Goal: Transaction & Acquisition: Purchase product/service

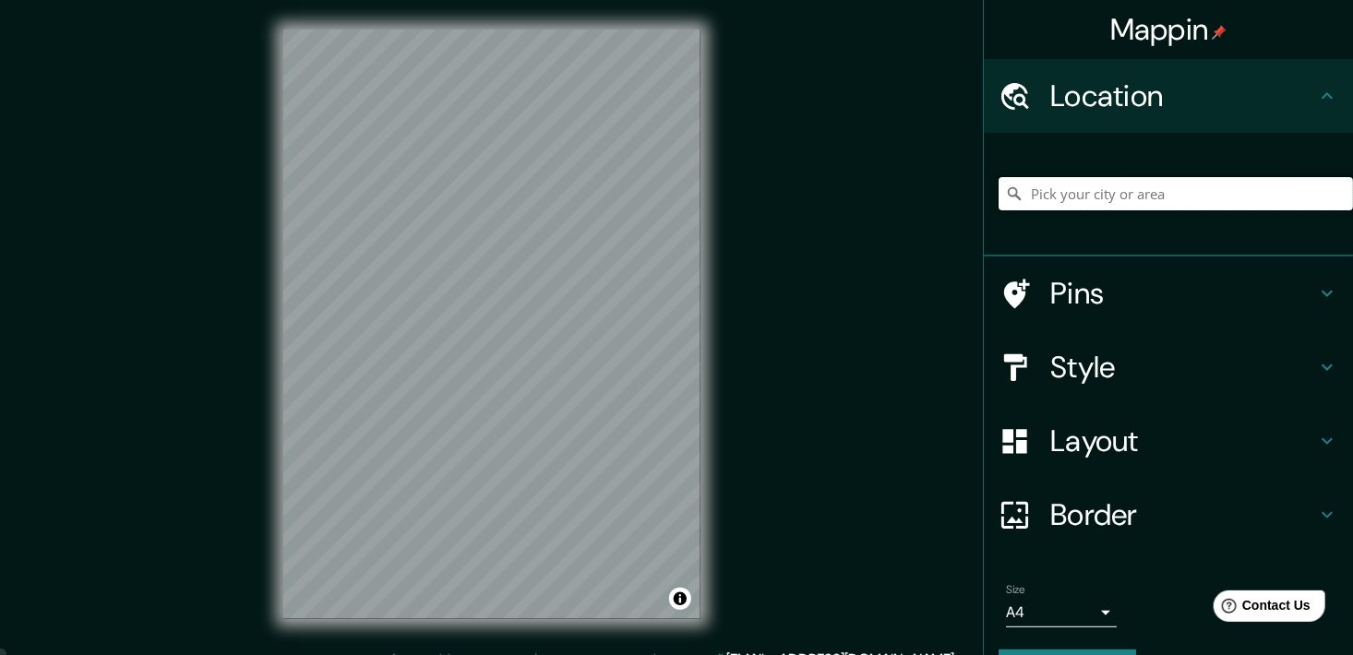
click at [1159, 183] on input "Pick your city or area" at bounding box center [1176, 193] width 354 height 33
paste input "Calz. Lomas del Molino"
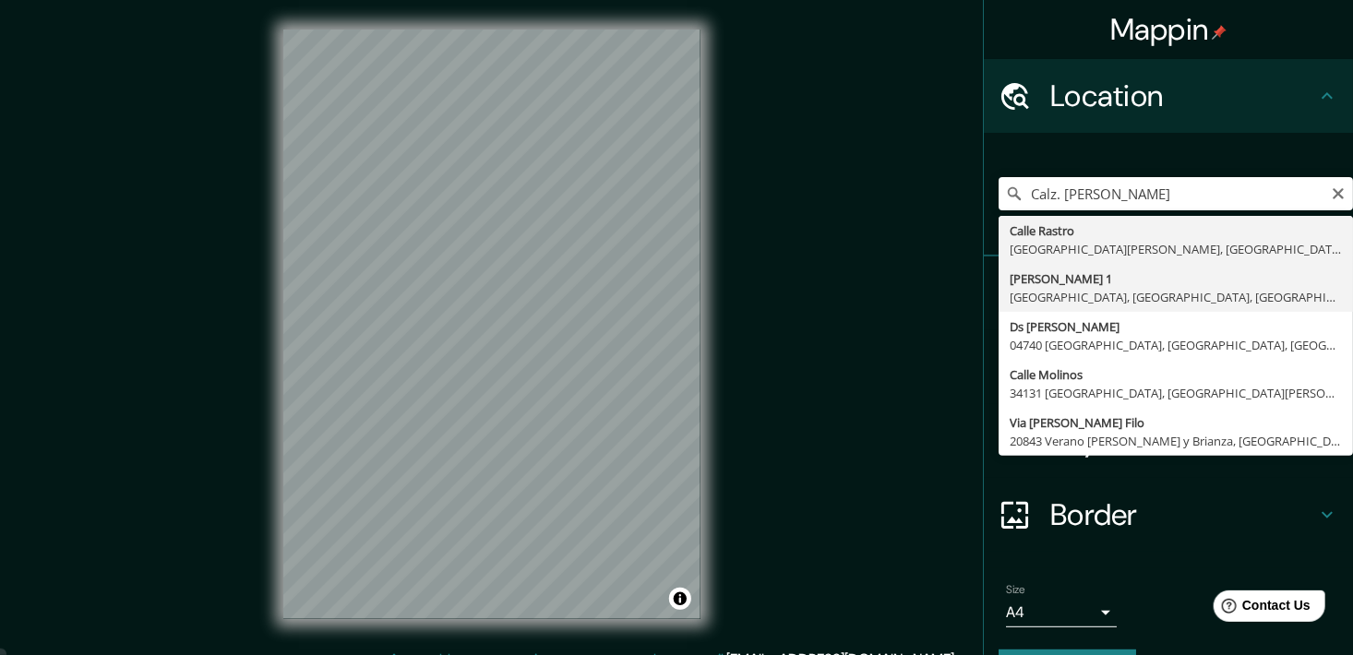
type input "Lomas Del Molino 1, 37138 León, Guanajuato, México"
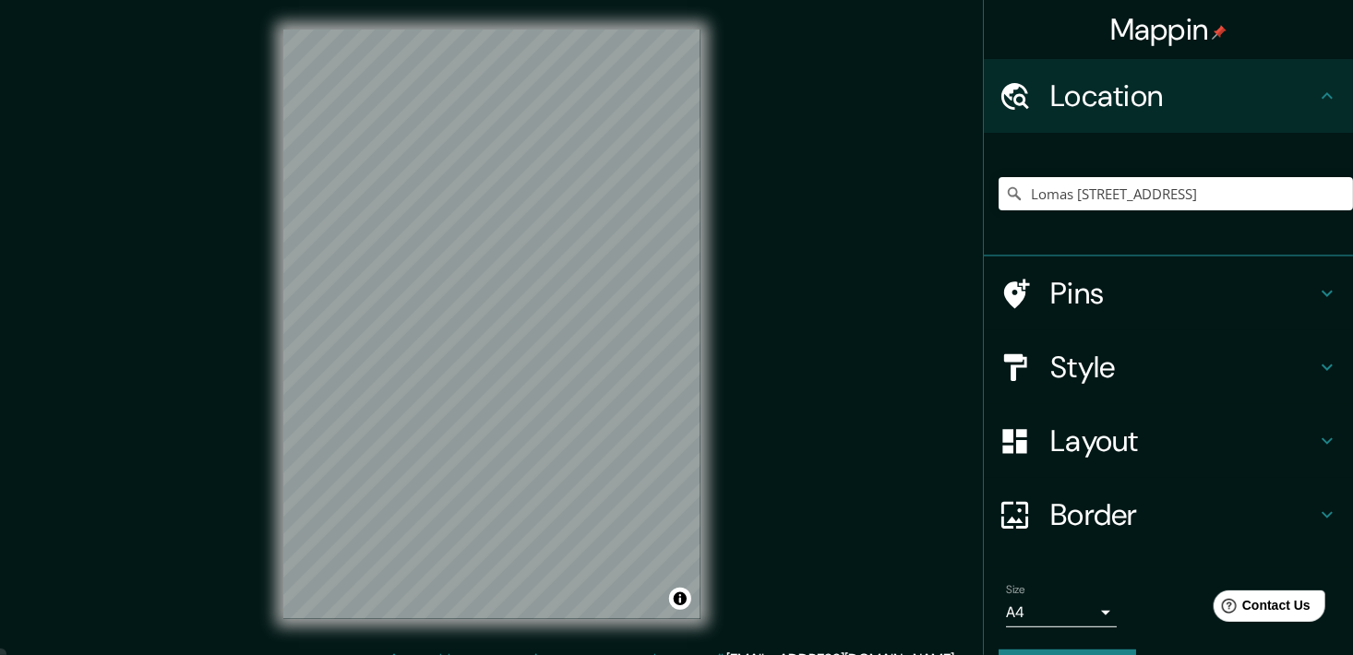
click at [1107, 390] on div "Style" at bounding box center [1168, 367] width 369 height 74
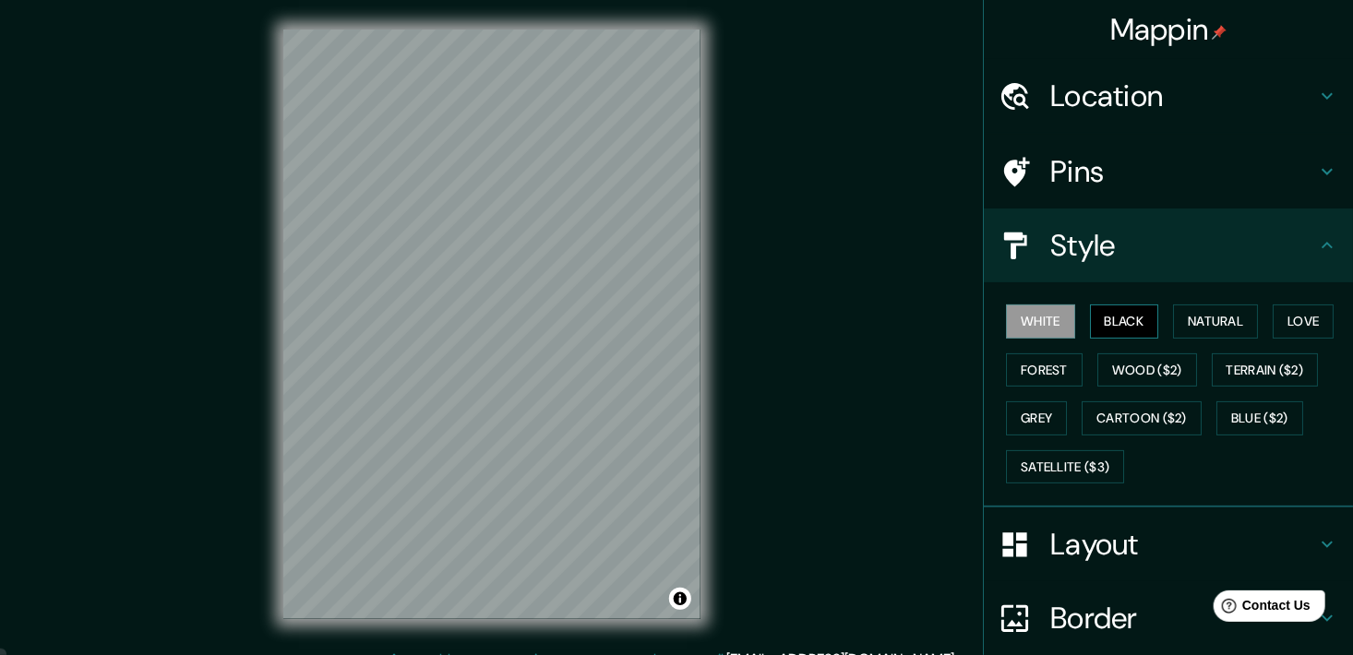
click at [1109, 322] on button "Black" at bounding box center [1124, 322] width 69 height 34
click at [1197, 316] on button "Natural" at bounding box center [1215, 322] width 85 height 34
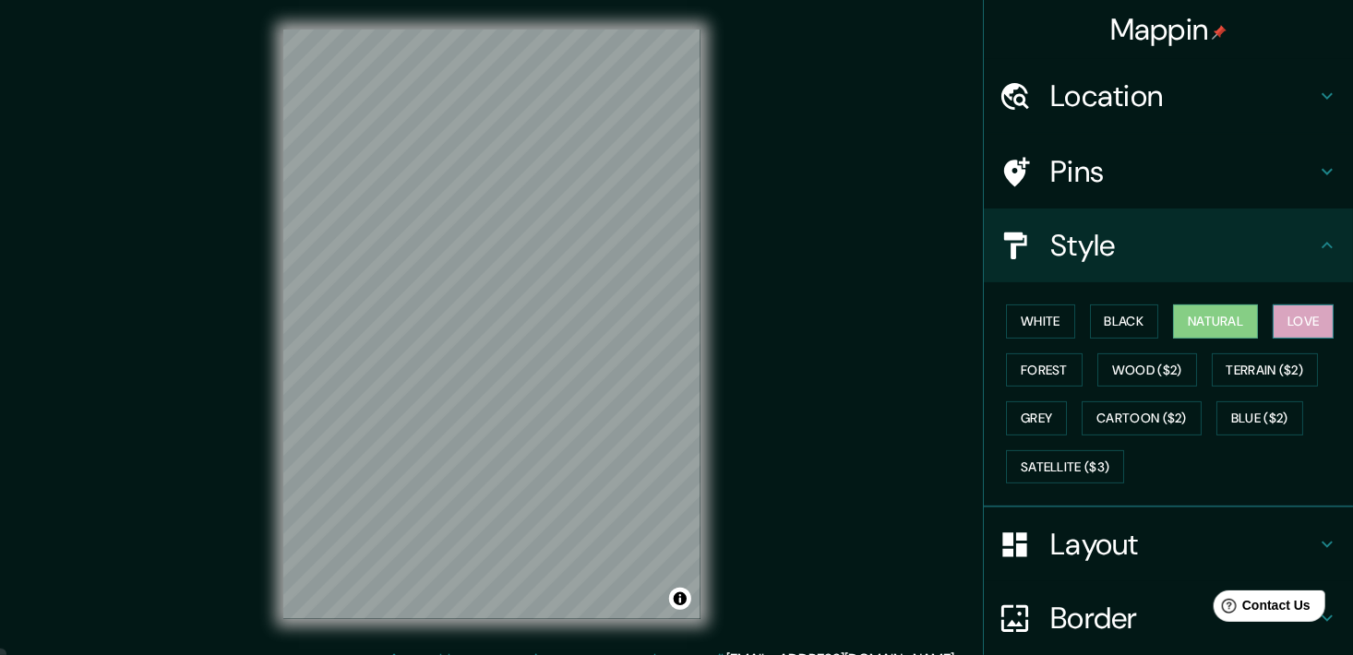
click at [1296, 335] on button "Love" at bounding box center [1303, 322] width 61 height 34
click at [1013, 378] on button "Forest" at bounding box center [1044, 371] width 77 height 34
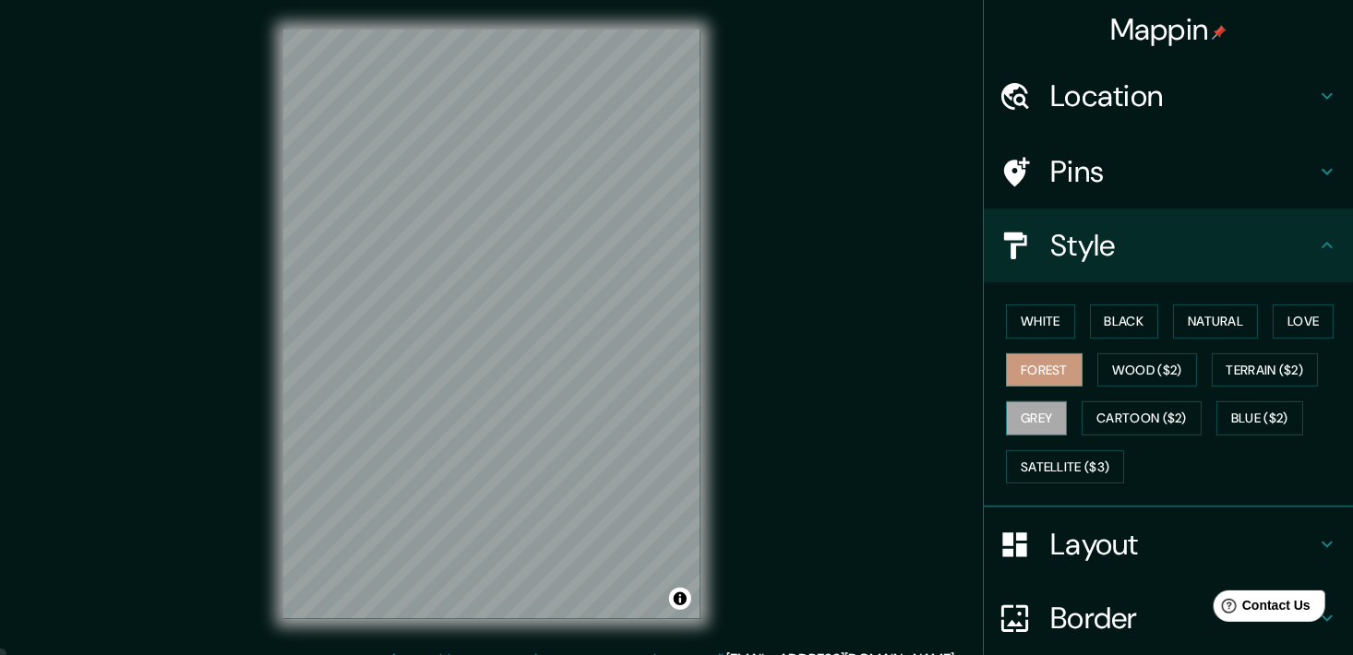
click at [1031, 420] on button "Grey" at bounding box center [1036, 419] width 61 height 34
click at [1075, 454] on button "Satellite ($3)" at bounding box center [1065, 467] width 118 height 34
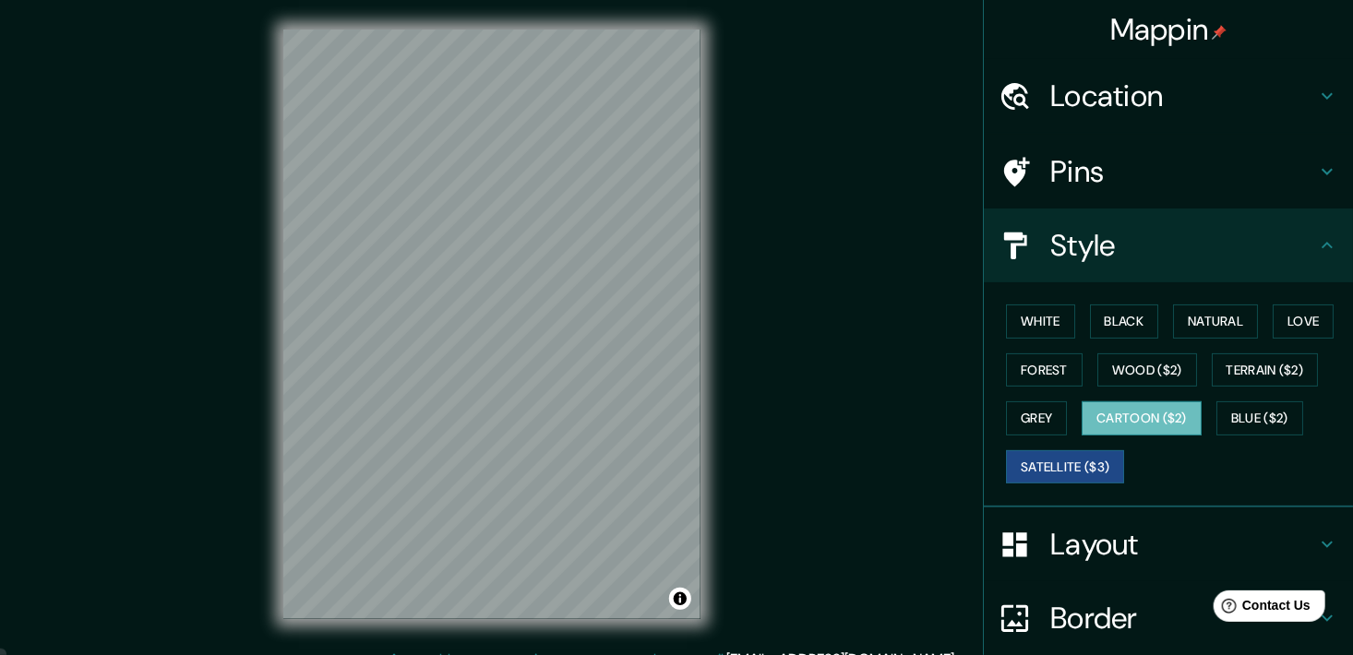
click at [1118, 425] on button "Cartoon ($2)" at bounding box center [1142, 419] width 120 height 34
click at [1266, 419] on button "Blue ($2)" at bounding box center [1260, 419] width 87 height 34
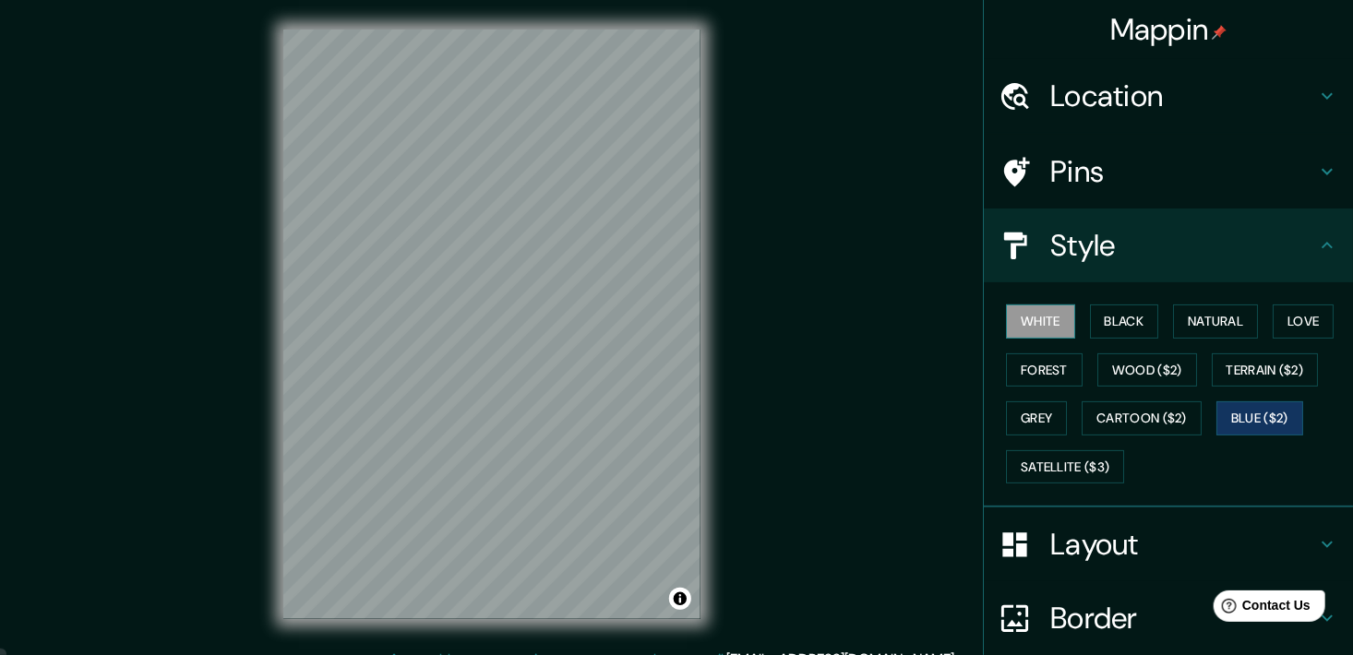
click at [1038, 331] on button "White" at bounding box center [1040, 322] width 69 height 34
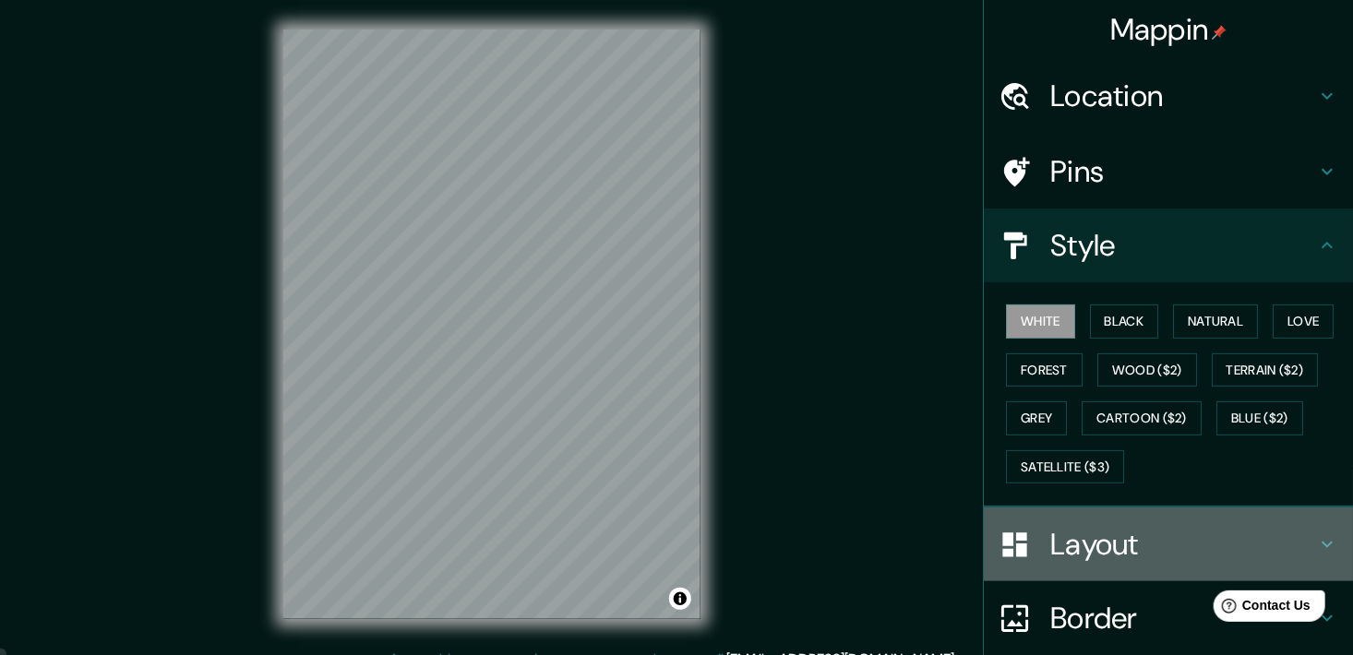
click at [1107, 537] on h4 "Layout" at bounding box center [1183, 544] width 266 height 37
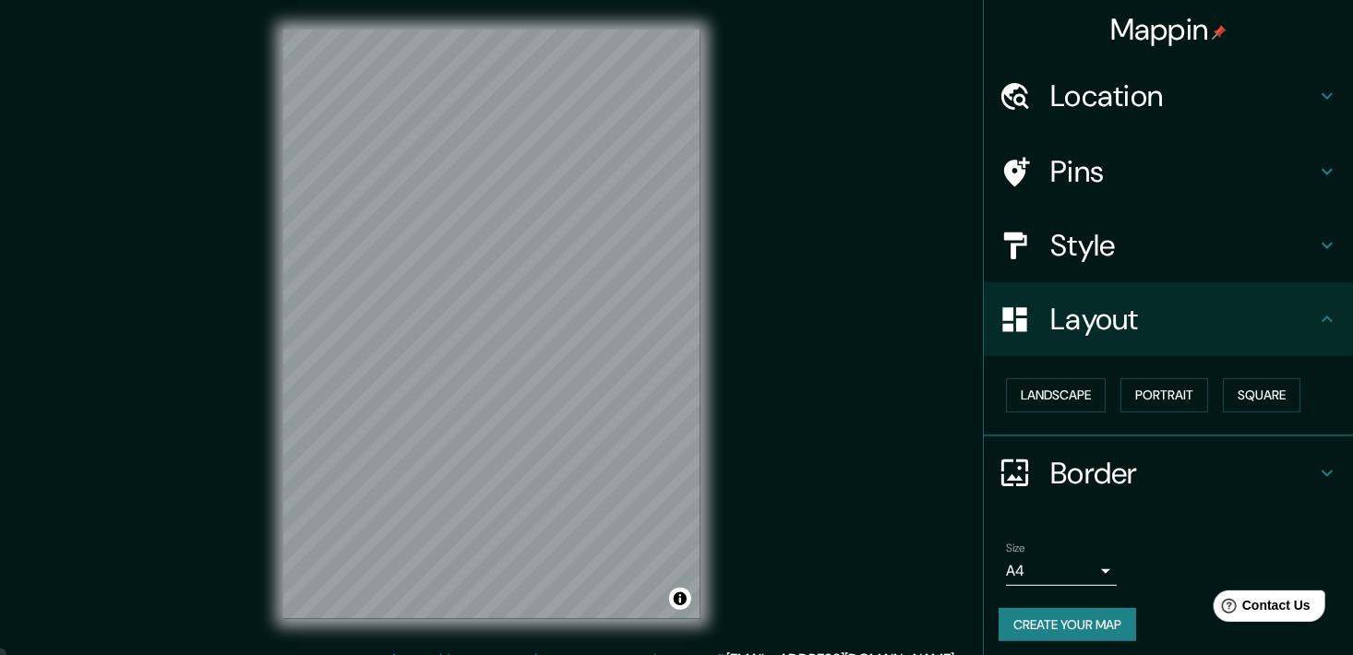
scroll to position [6, 0]
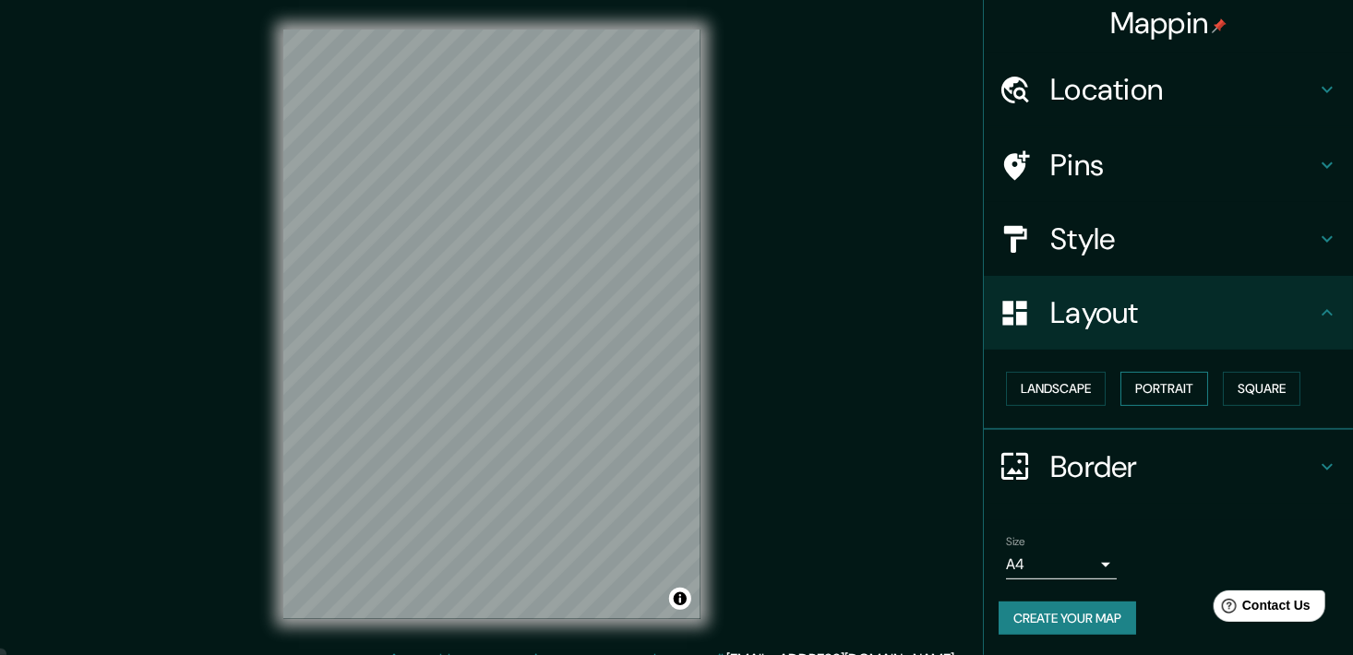
click at [1162, 395] on button "Portrait" at bounding box center [1165, 389] width 88 height 34
click at [1245, 389] on button "Square" at bounding box center [1262, 389] width 78 height 34
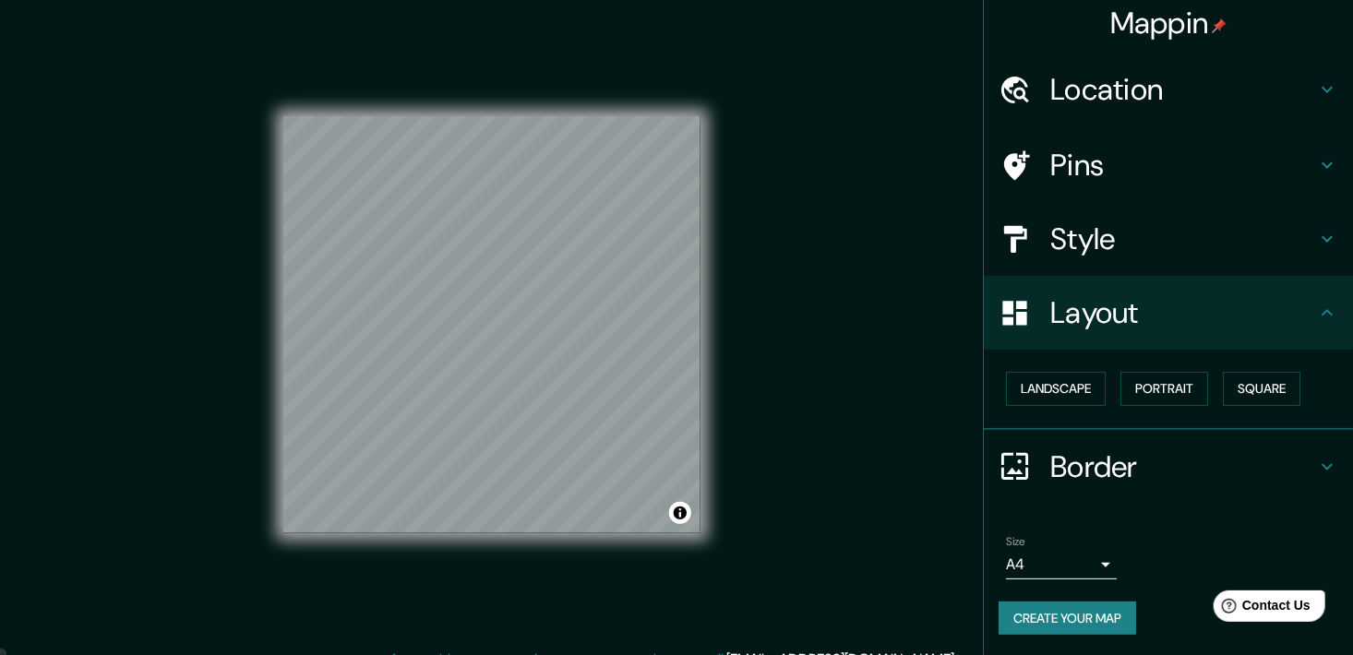
click at [1084, 558] on body "Mappin Location Lomas Del Molino 1, 37138 León, Guanajuato, México Pins Style L…" at bounding box center [676, 327] width 1353 height 655
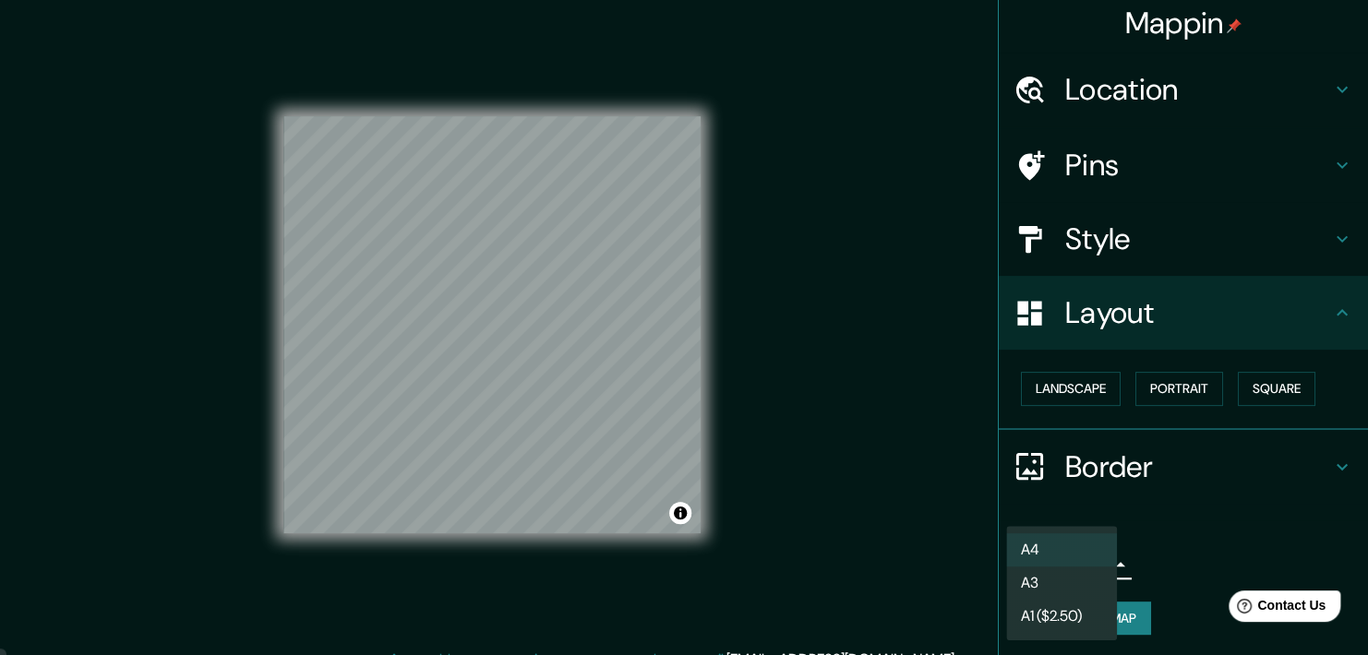
click at [888, 478] on div at bounding box center [684, 327] width 1368 height 655
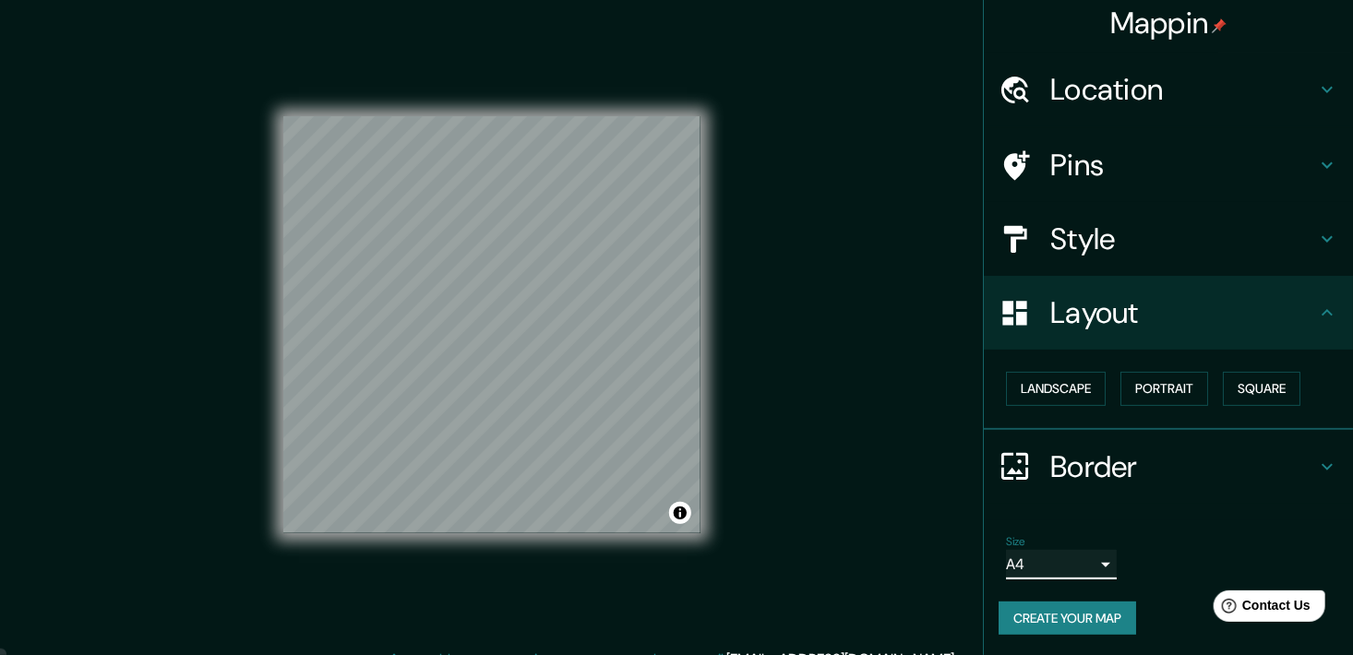
scroll to position [22, 0]
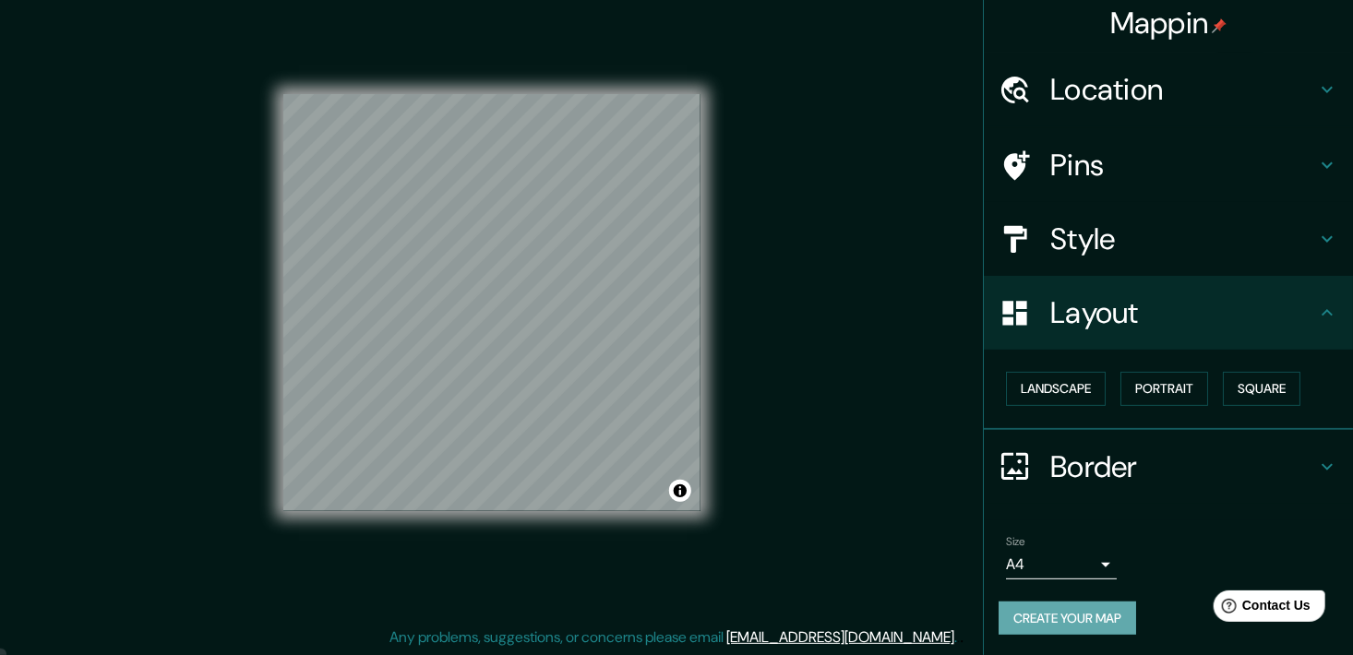
click at [1066, 613] on button "Create your map" at bounding box center [1068, 619] width 138 height 34
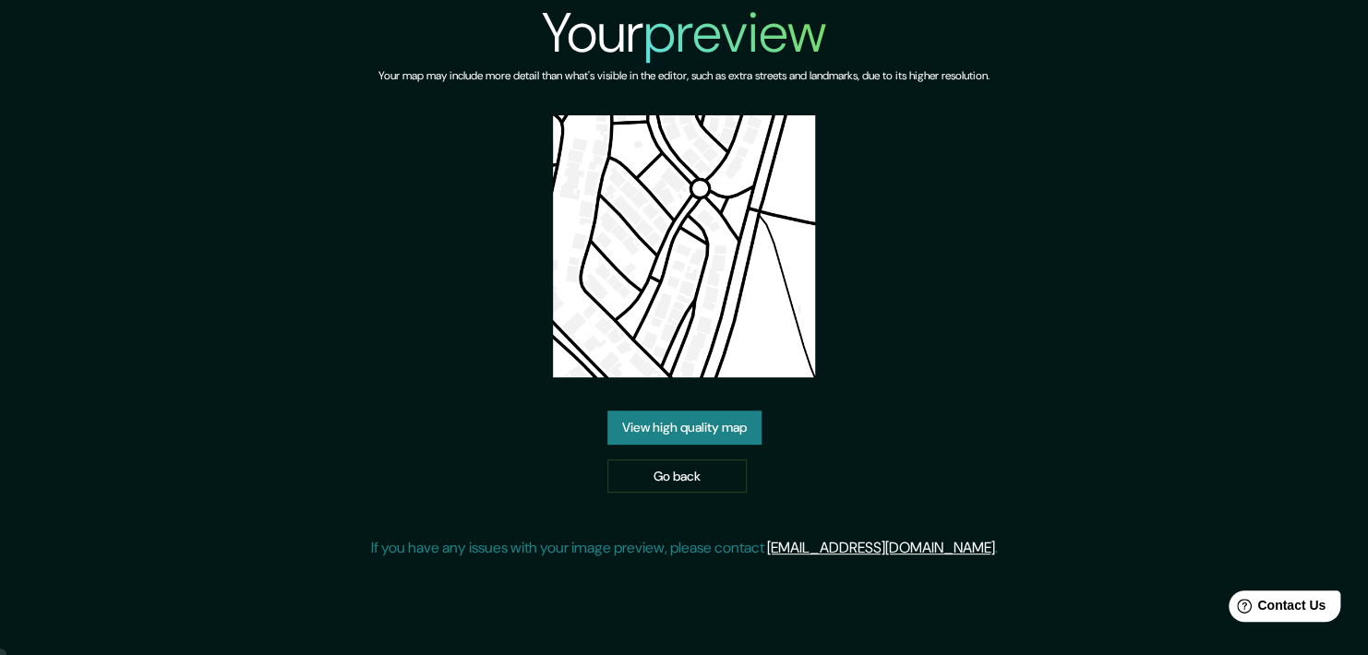
click at [254, 293] on div "Your preview Your map may include more detail than what's visible in the editor…" at bounding box center [684, 287] width 1368 height 574
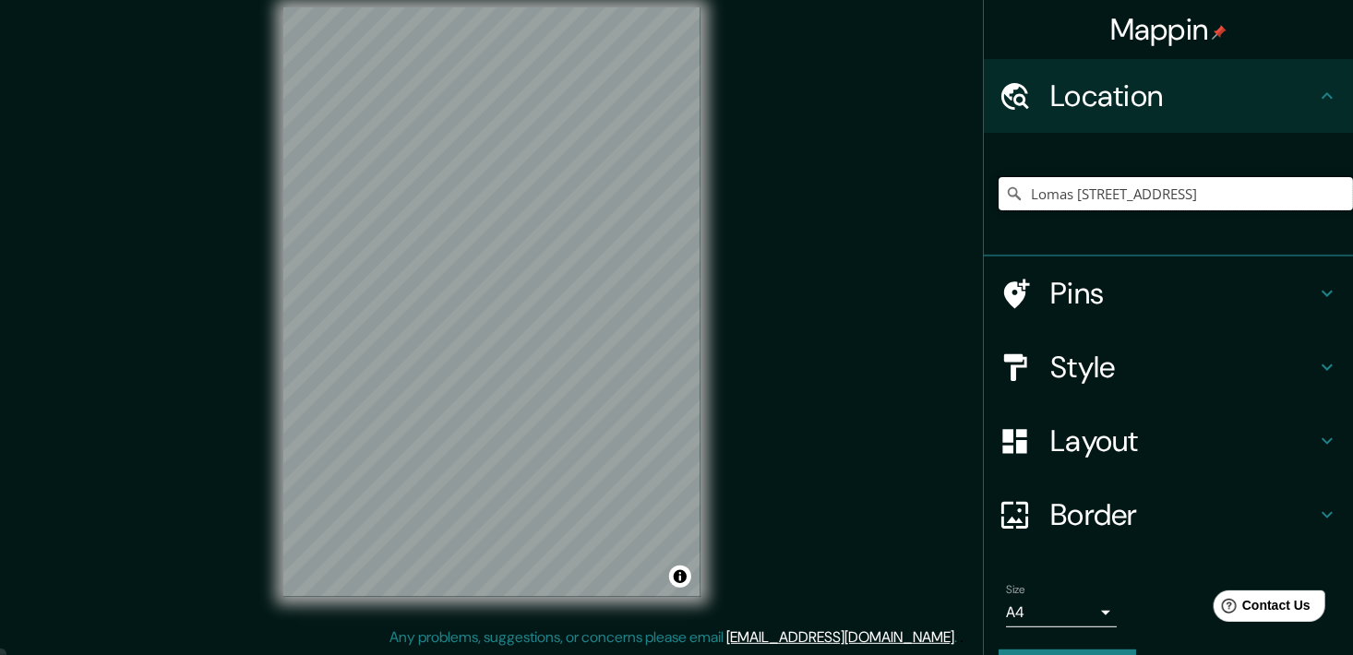
click at [1297, 198] on input "Lomas Del Molino 1, 37138 León, Guanajuato, México" at bounding box center [1176, 193] width 354 height 33
click at [1008, 189] on icon at bounding box center [1014, 193] width 13 height 13
drag, startPoint x: 1113, startPoint y: 198, endPoint x: 1057, endPoint y: 209, distance: 57.4
click at [1112, 196] on input "Lomas Del Molino 1, 37138 León, Guanajuato, México" at bounding box center [1176, 193] width 354 height 33
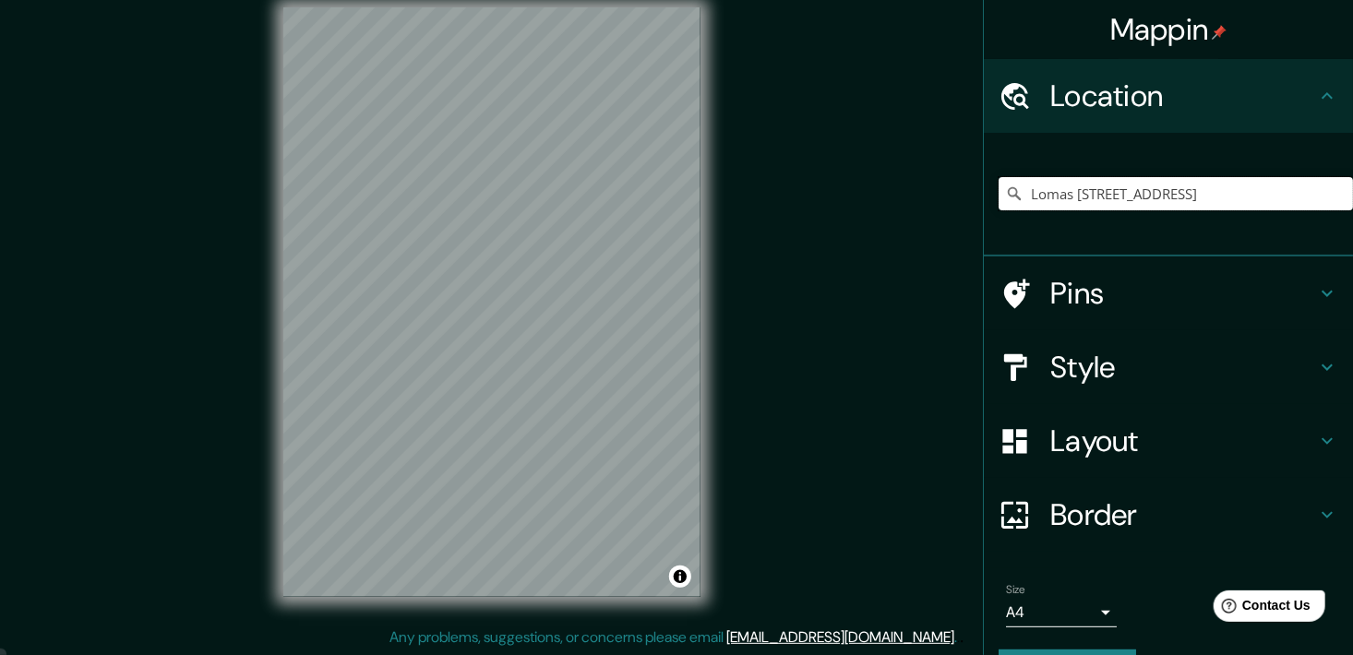
drag, startPoint x: 1061, startPoint y: 198, endPoint x: 1343, endPoint y: 188, distance: 282.6
click at [1343, 188] on div "Mappin Location Lomas Del Molino 1, 37138 León, Guanajuato, México Pins Style L…" at bounding box center [1168, 327] width 370 height 655
click at [1317, 192] on input "Lomas Del Molino 1, 37138 León, Guanajuato, México" at bounding box center [1176, 193] width 354 height 33
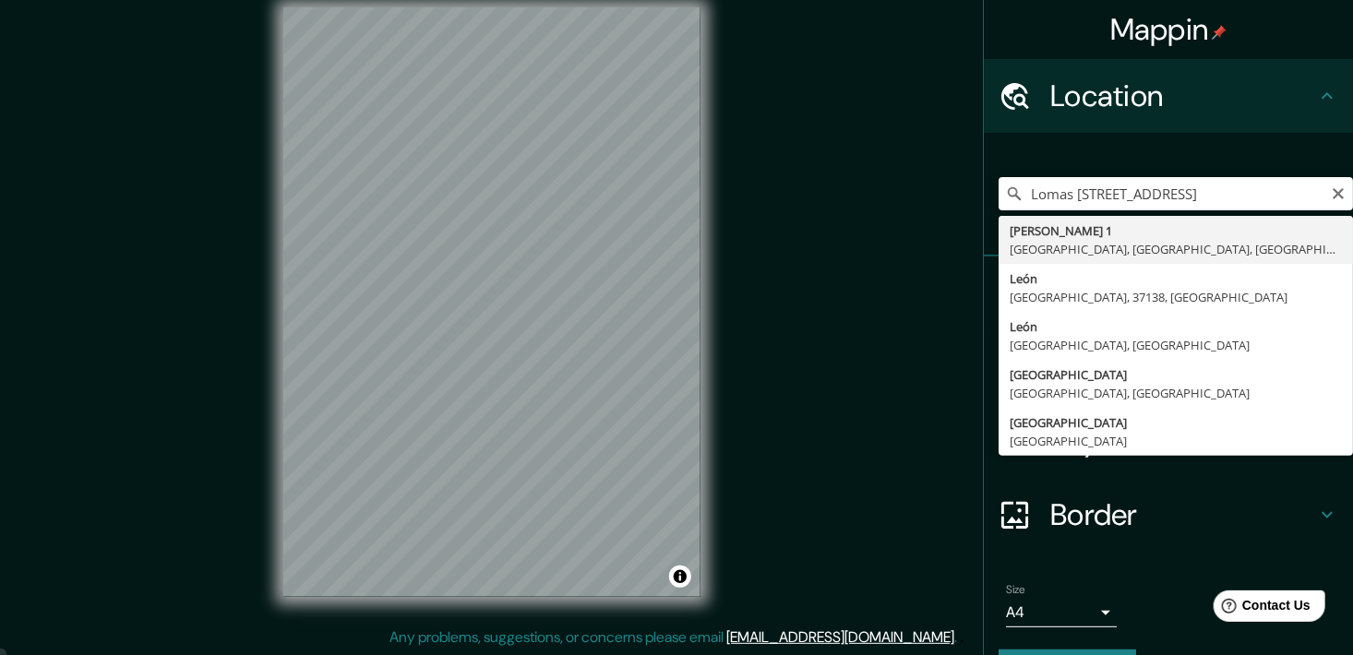
scroll to position [0, 0]
type input "Lomas Del Molino 1, 37138 León, Guanajuato, México"
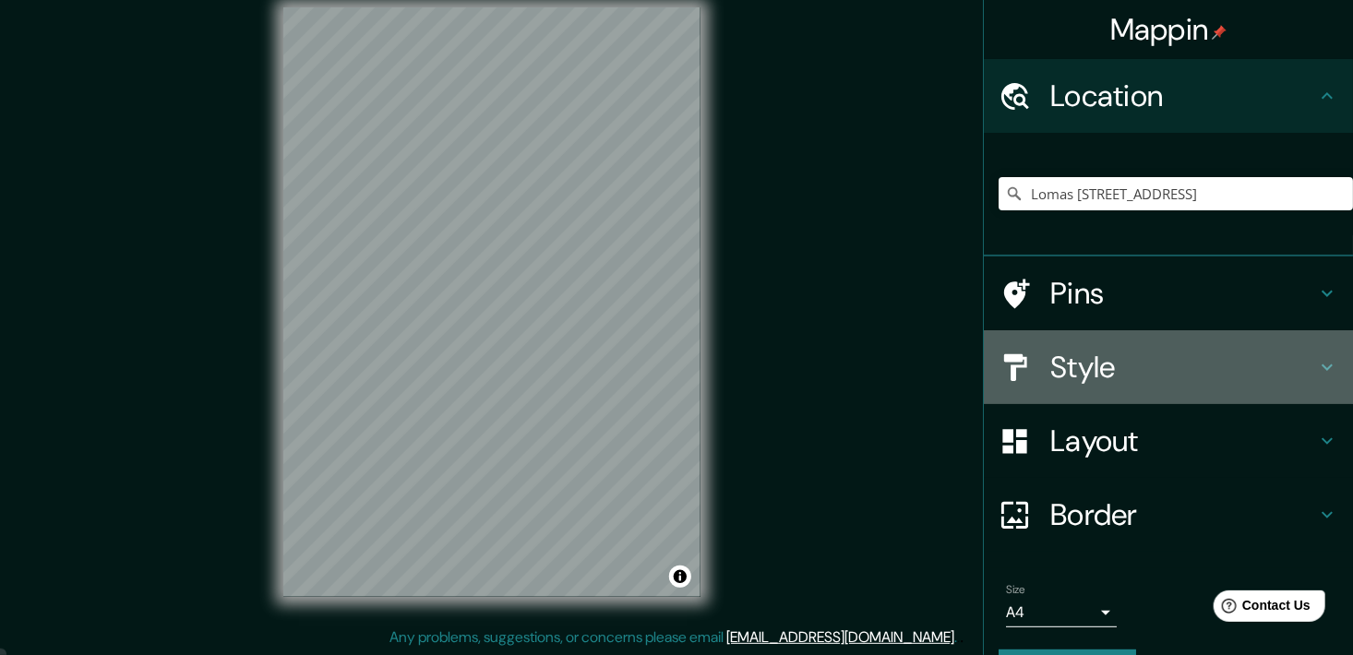
click at [1179, 371] on h4 "Style" at bounding box center [1183, 367] width 266 height 37
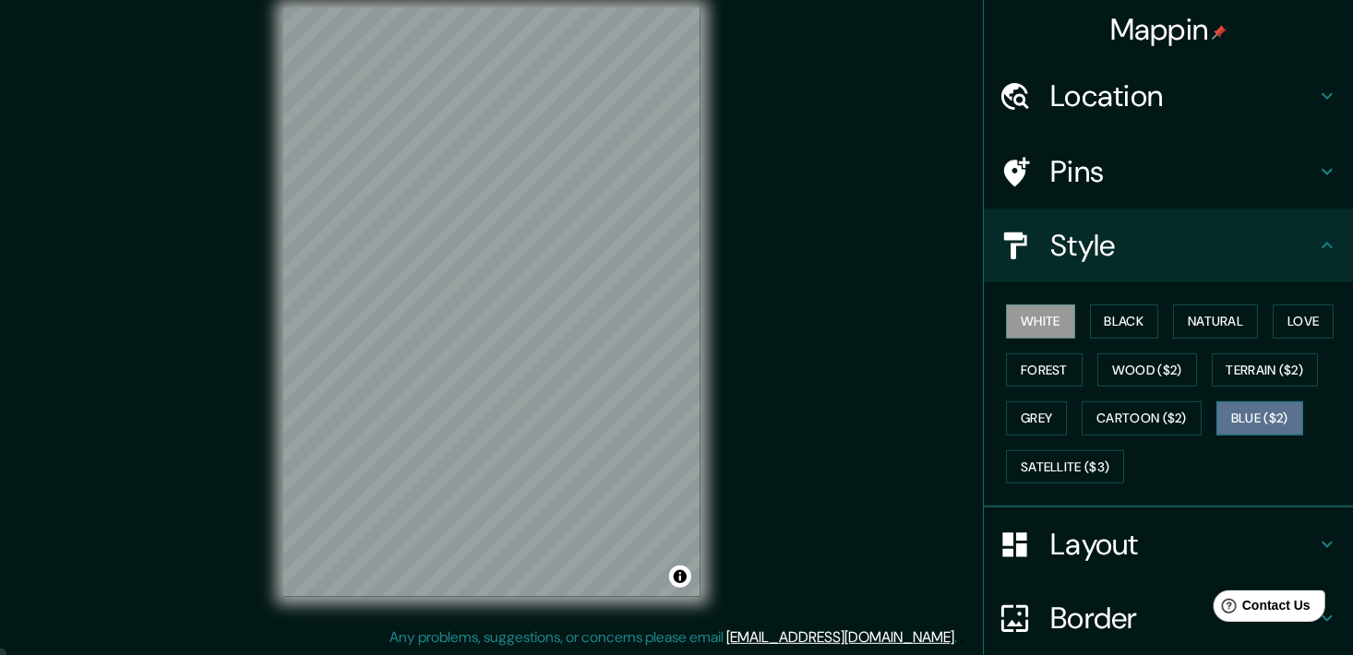
click at [1272, 425] on button "Blue ($2)" at bounding box center [1260, 419] width 87 height 34
click at [1122, 315] on button "Black" at bounding box center [1124, 322] width 69 height 34
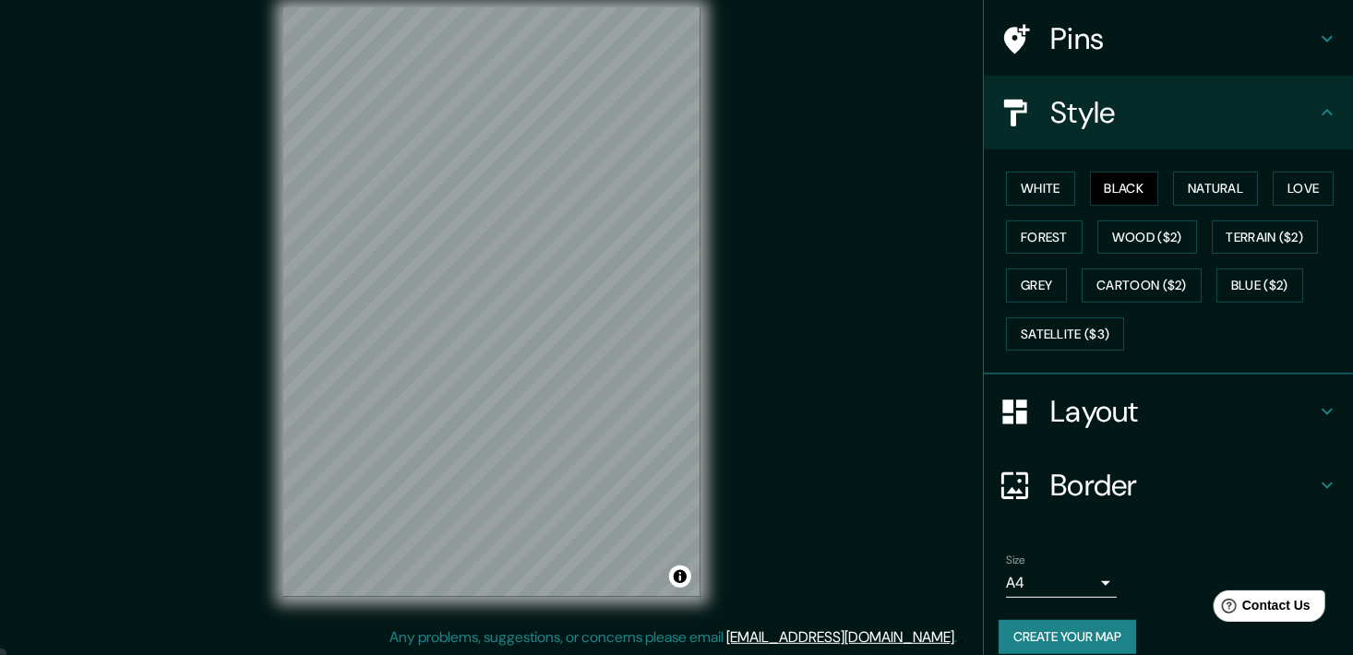
scroll to position [150, 0]
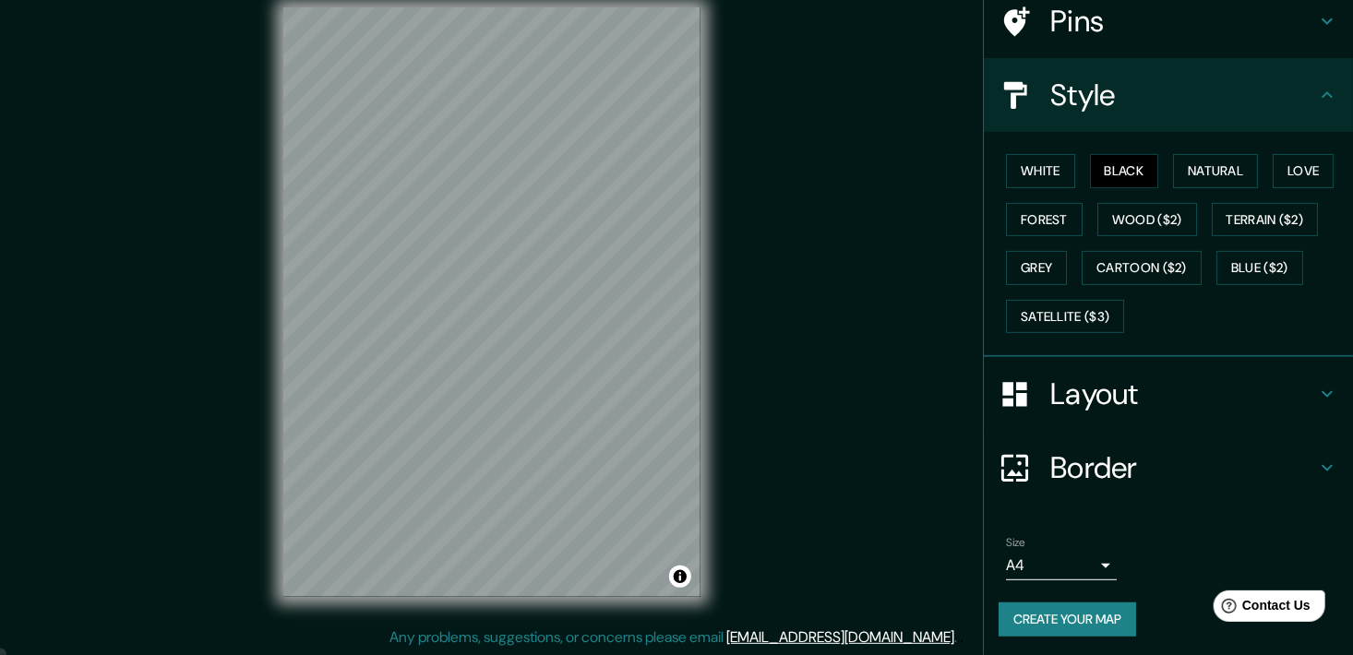
click at [1082, 615] on button "Create your map" at bounding box center [1068, 620] width 138 height 34
